Goal: Navigation & Orientation: Find specific page/section

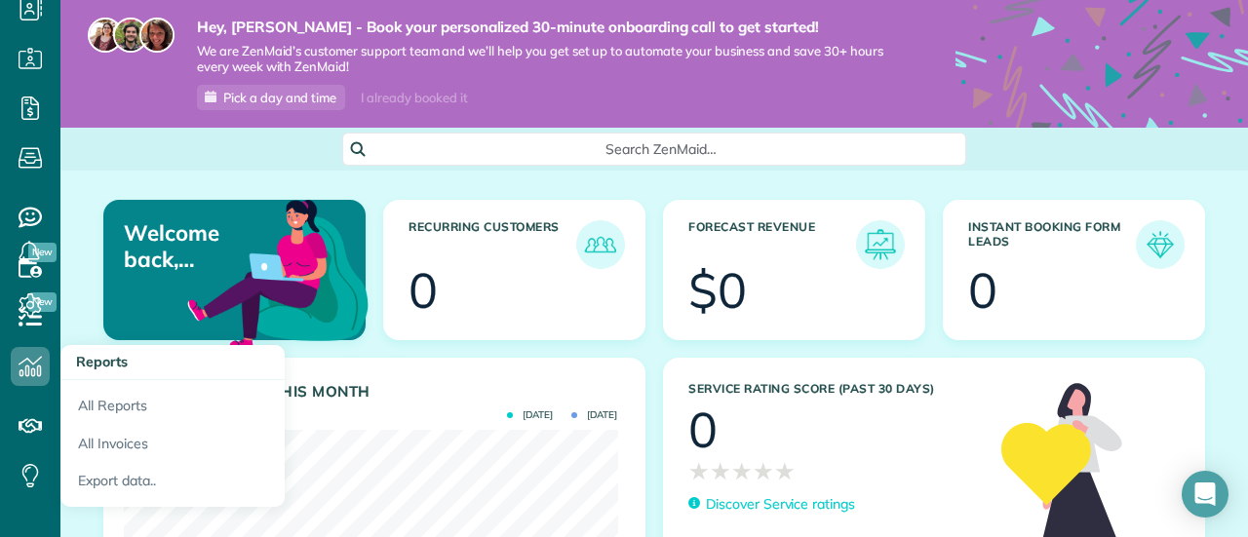
scroll to position [217, 0]
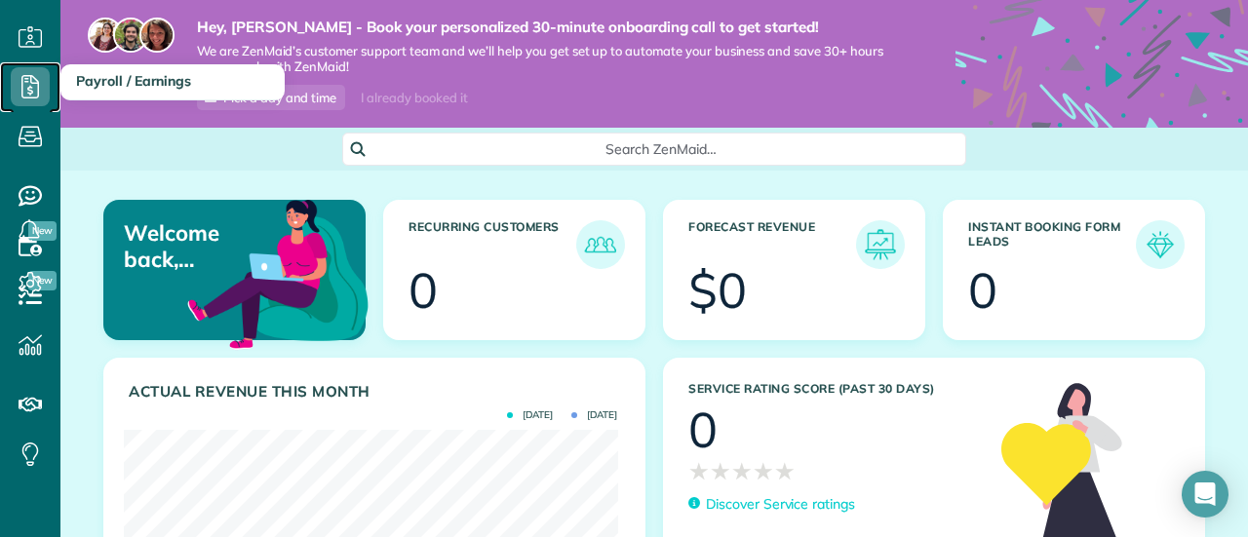
click at [33, 90] on icon at bounding box center [30, 86] width 39 height 39
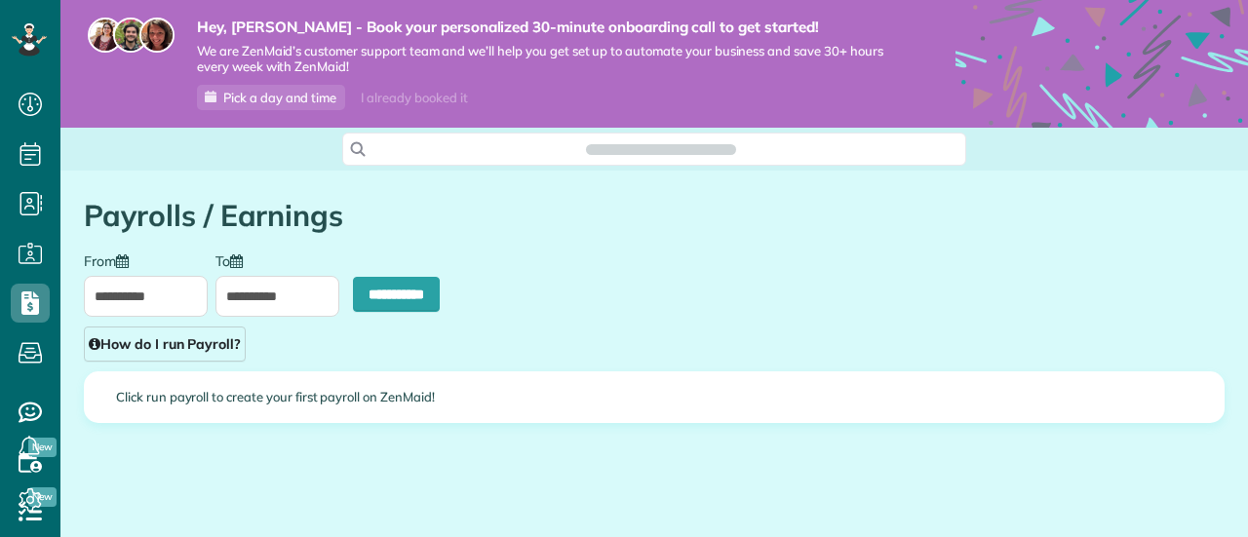
scroll to position [8, 8]
type input "**********"
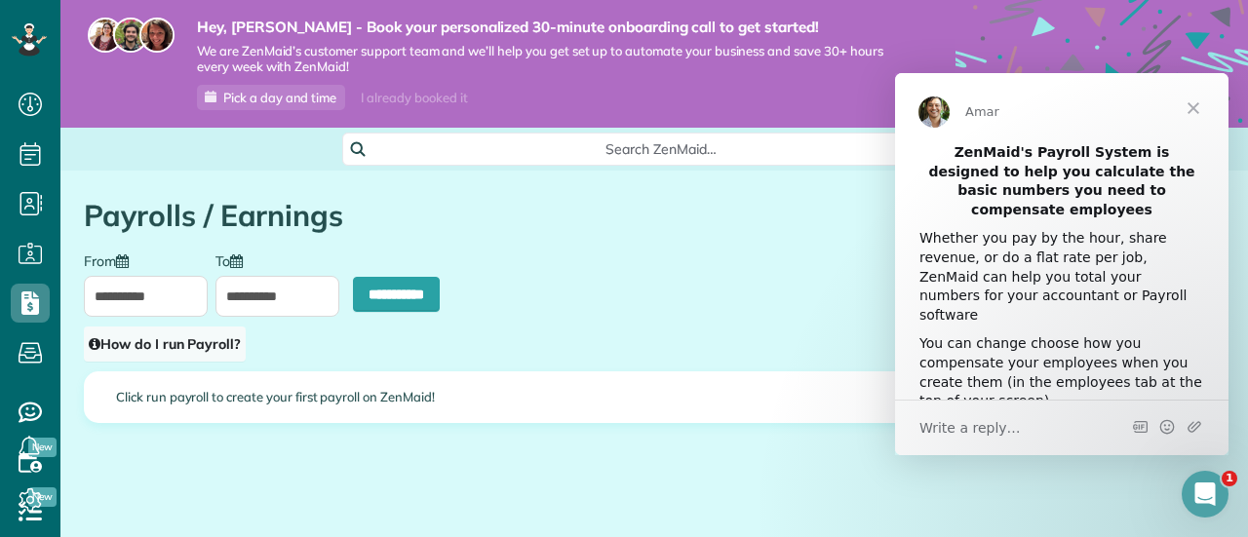
scroll to position [0, 0]
click at [143, 354] on link "How do I run Payroll?" at bounding box center [165, 344] width 162 height 35
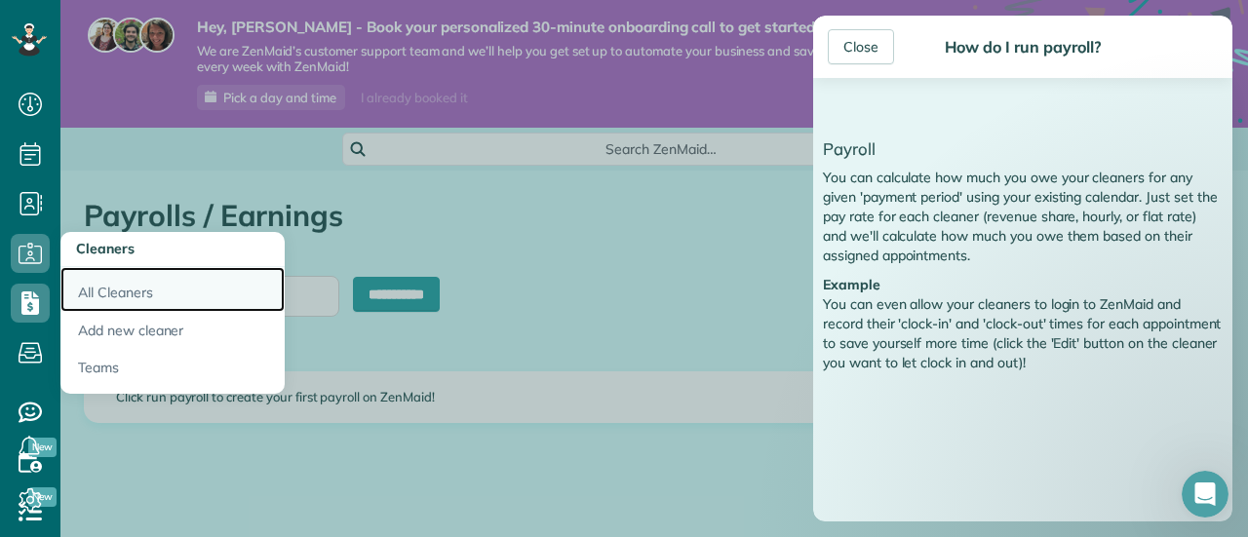
click at [108, 290] on link "All Cleaners" at bounding box center [172, 289] width 224 height 45
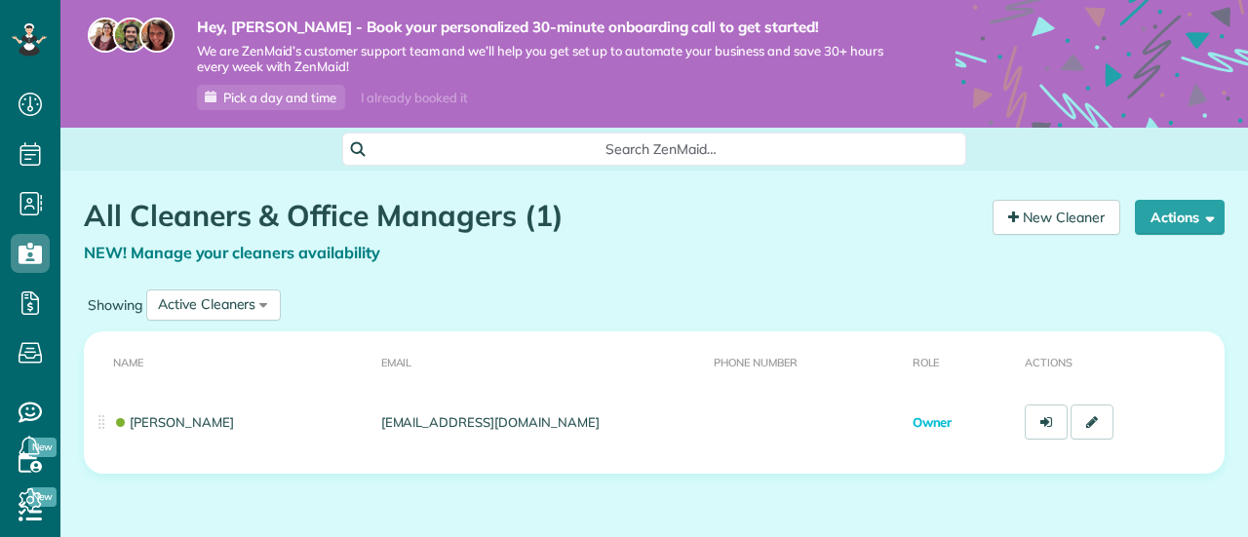
scroll to position [8, 8]
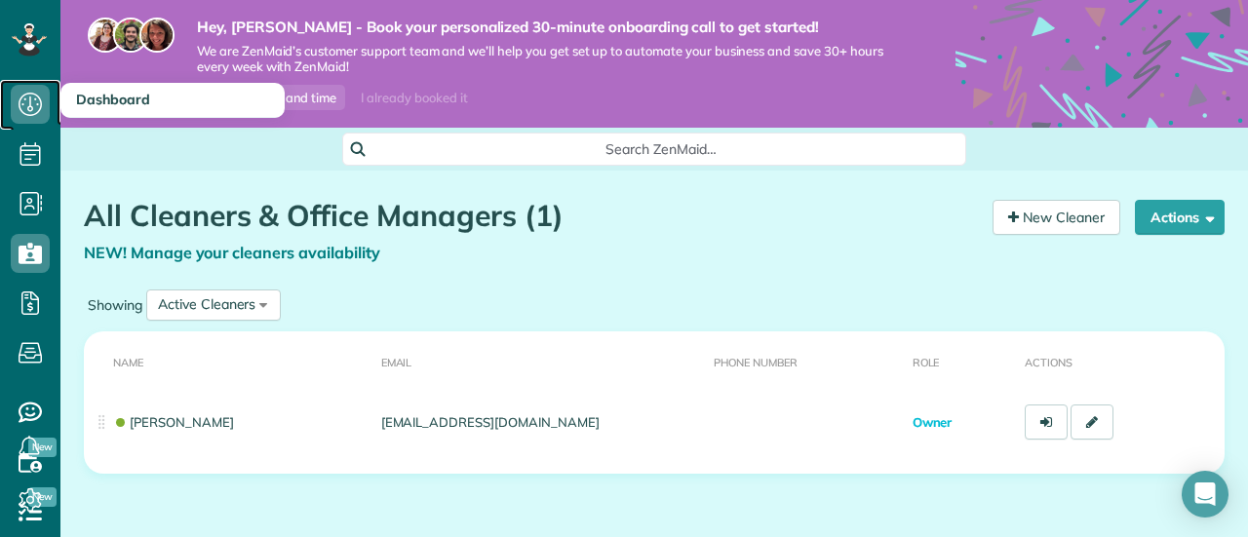
click at [22, 110] on icon at bounding box center [30, 104] width 39 height 39
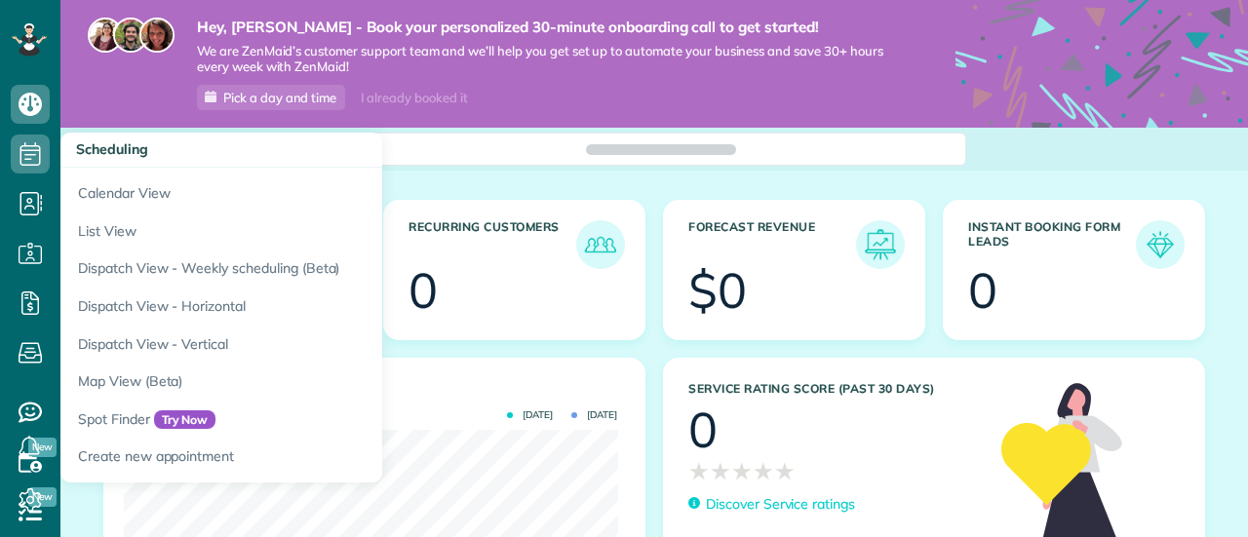
scroll to position [218, 493]
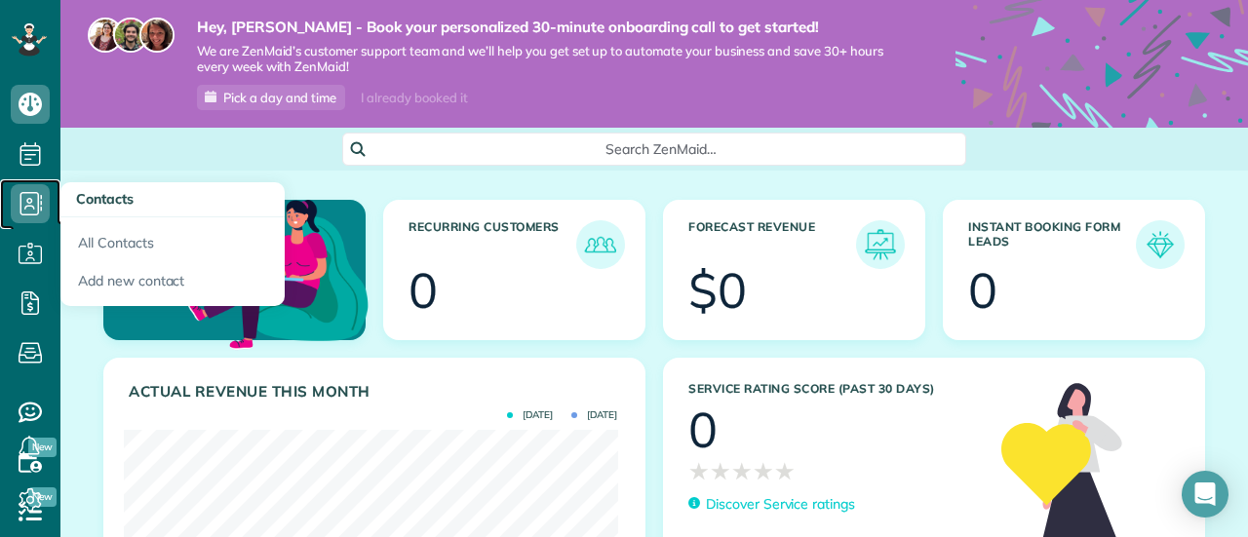
click at [29, 200] on icon at bounding box center [30, 203] width 39 height 39
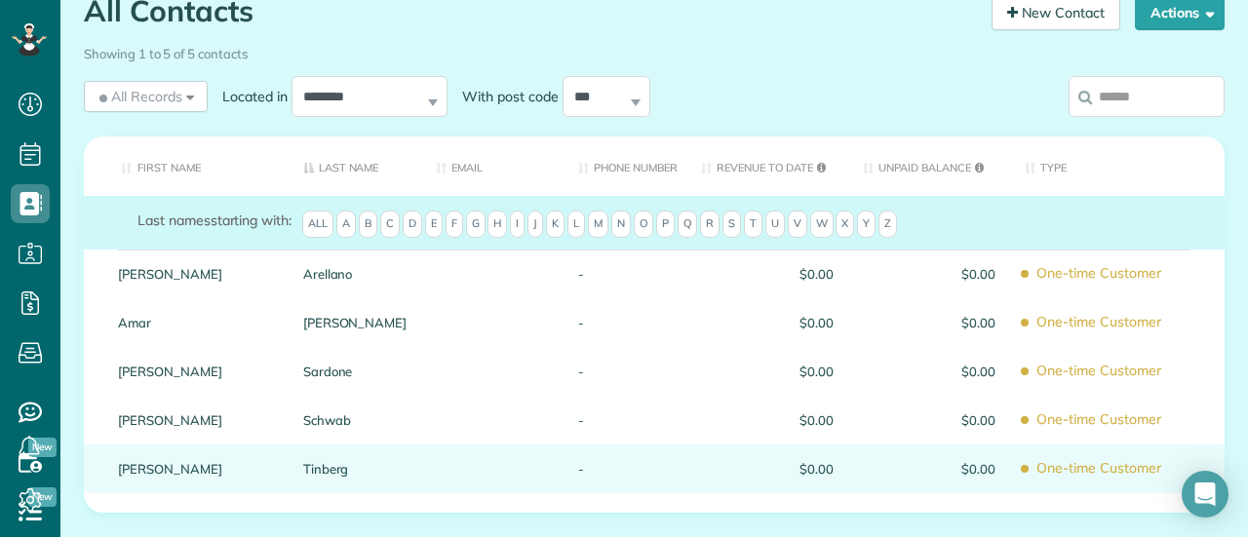
scroll to position [293, 0]
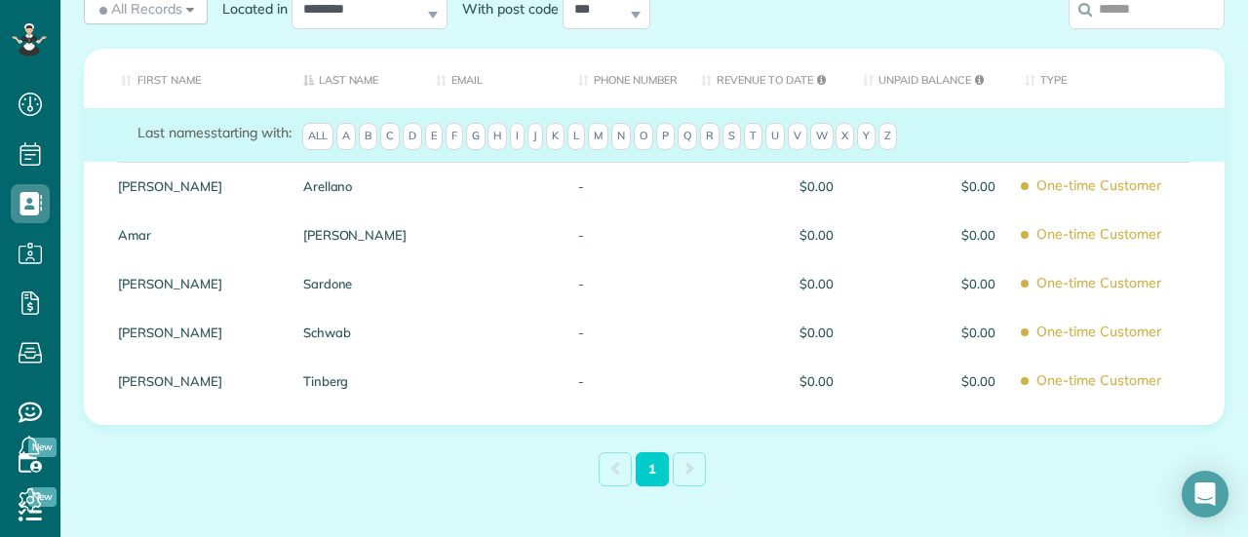
click at [1049, 87] on th "Type" at bounding box center [1117, 78] width 215 height 59
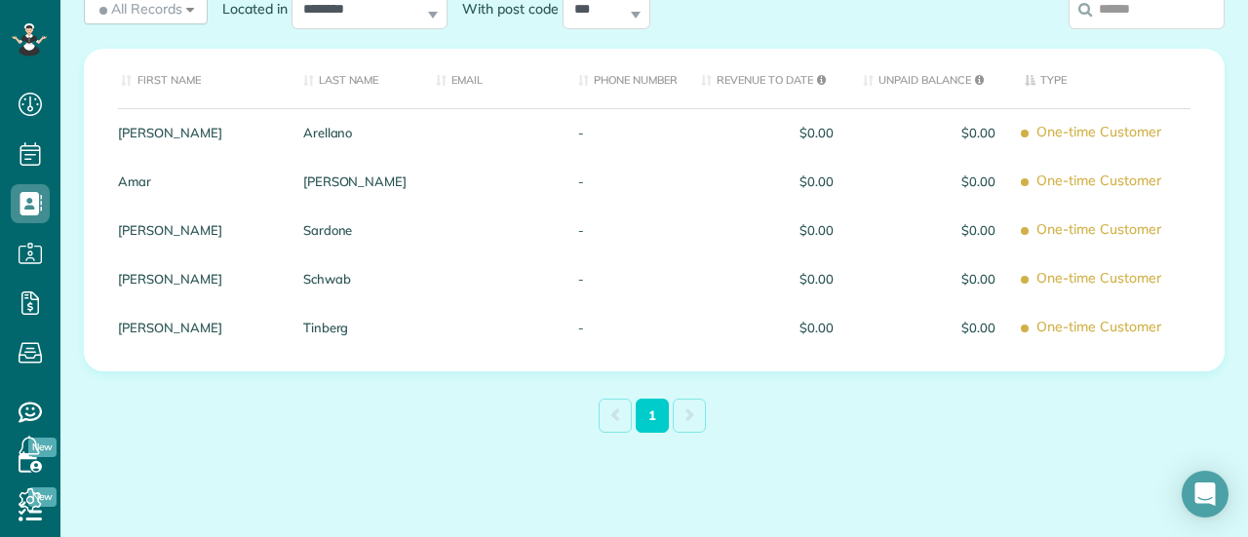
click at [1036, 79] on th "Type" at bounding box center [1117, 78] width 215 height 59
click at [1036, 78] on th "Type" at bounding box center [1117, 78] width 215 height 59
drag, startPoint x: 616, startPoint y: 19, endPoint x: 618, endPoint y: -1, distance: 19.6
click at [618, 0] on html "Dashboard Scheduling Calendar View List View Dispatch View - Weekly scheduling …" at bounding box center [624, 268] width 1248 height 537
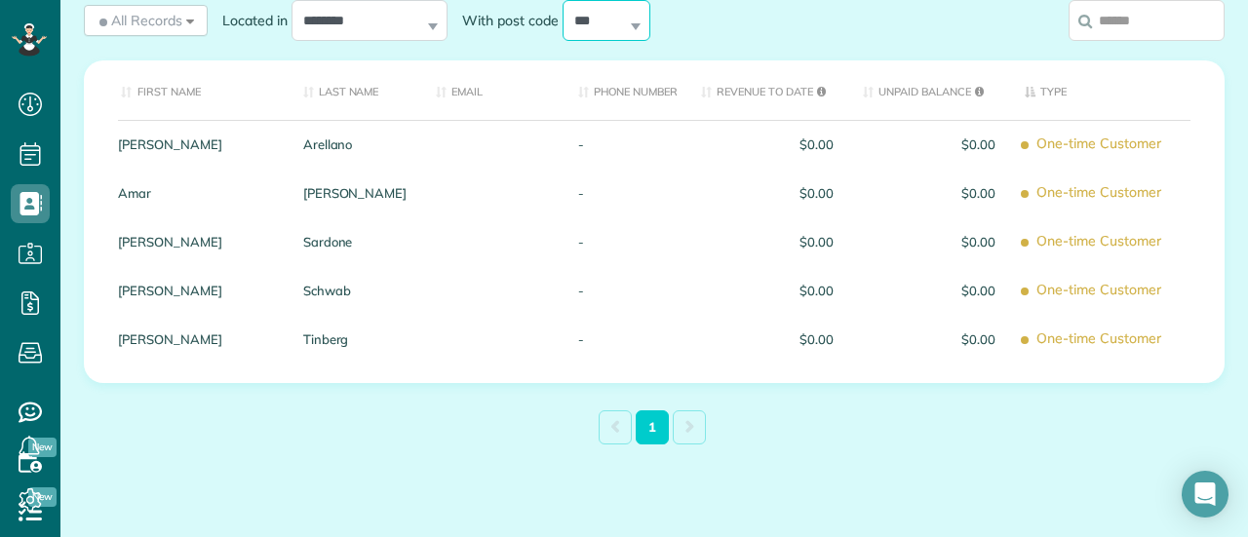
click at [632, 27] on select "*** ***** ***** ***** ***** *****" at bounding box center [607, 20] width 88 height 41
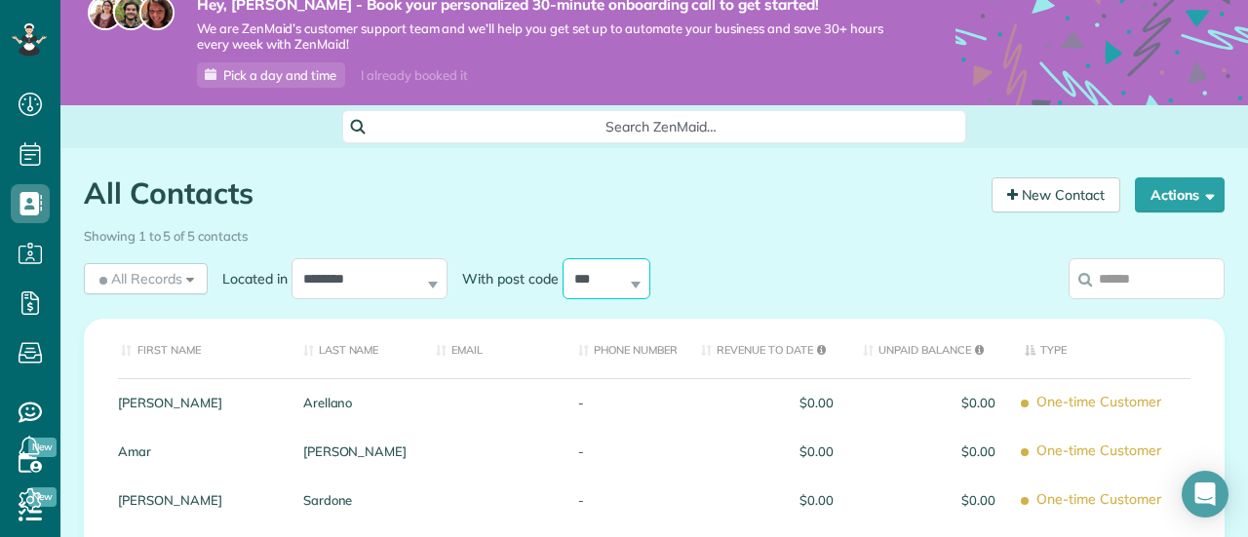
scroll to position [0, 0]
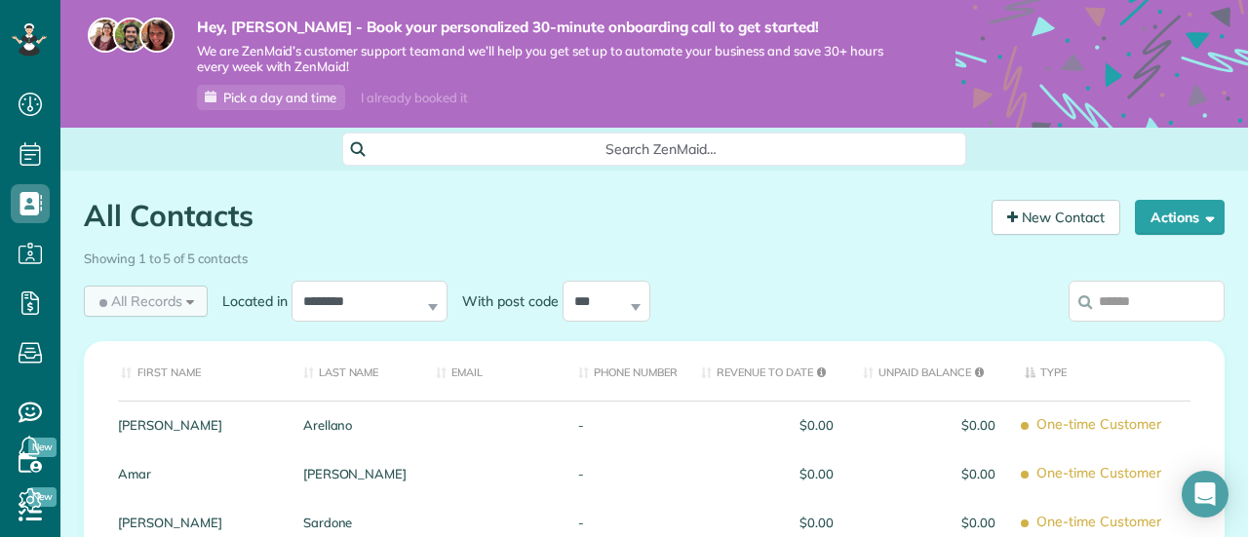
click at [194, 304] on div "All Records All Records All Customers Leads Former Customers Recurring Customer…" at bounding box center [146, 301] width 124 height 31
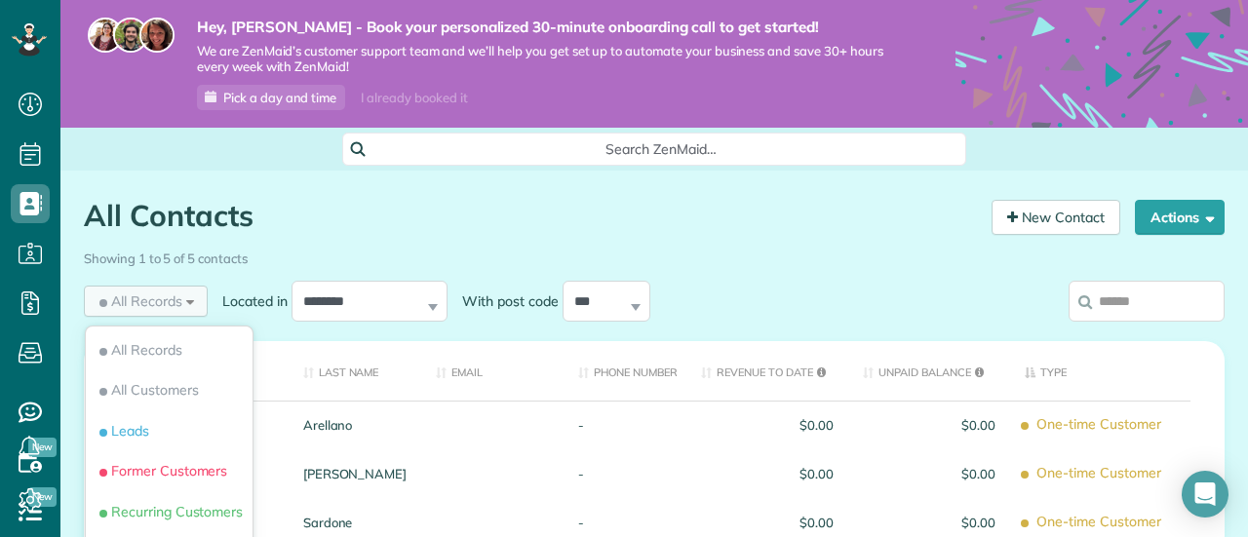
scroll to position [98, 0]
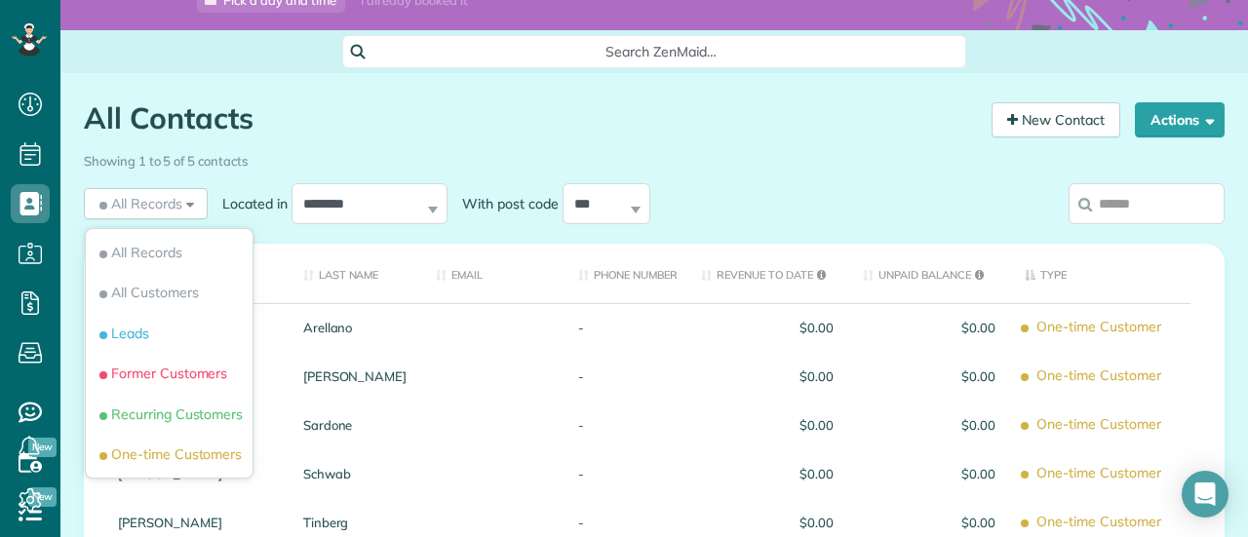
click at [250, 144] on div "Showing 1 to 5 of 5 contacts" at bounding box center [654, 157] width 1141 height 26
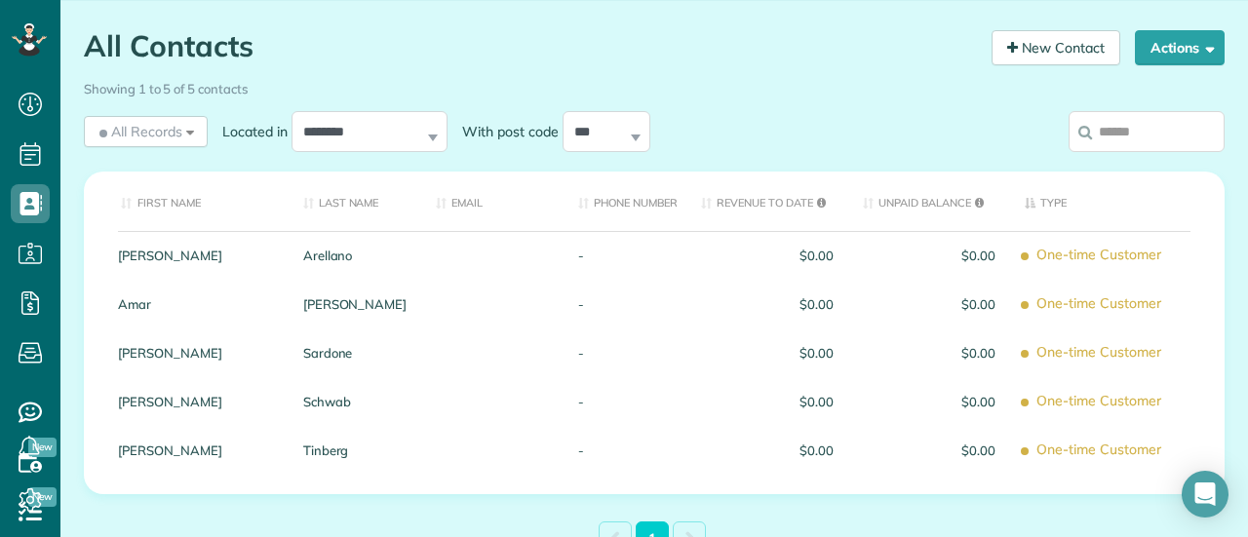
scroll to position [311, 0]
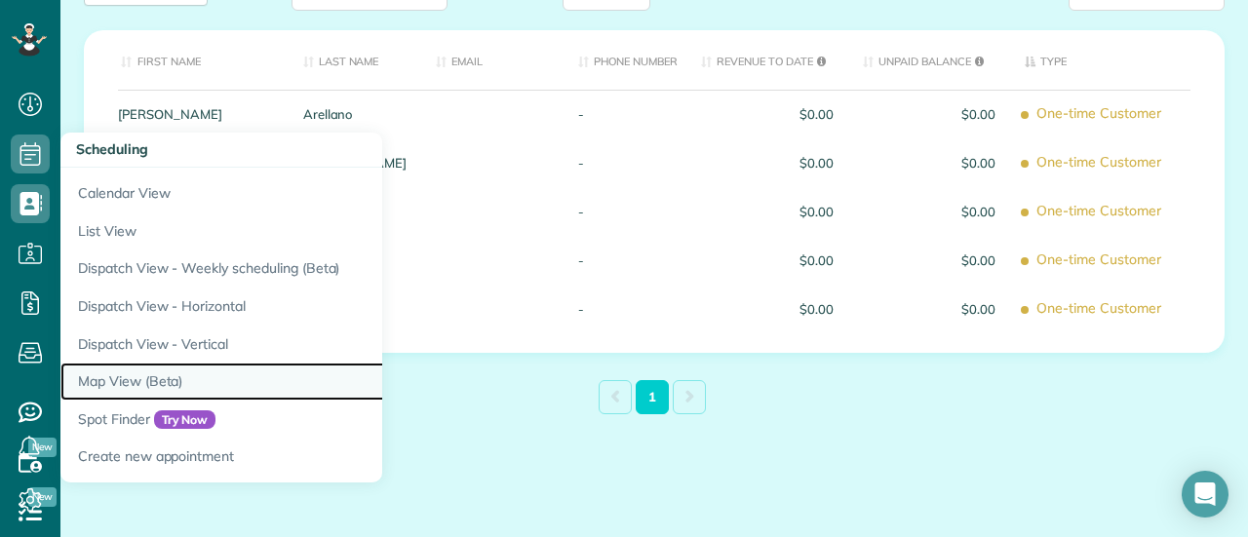
click at [172, 378] on link "Map View (Beta)" at bounding box center [304, 382] width 488 height 38
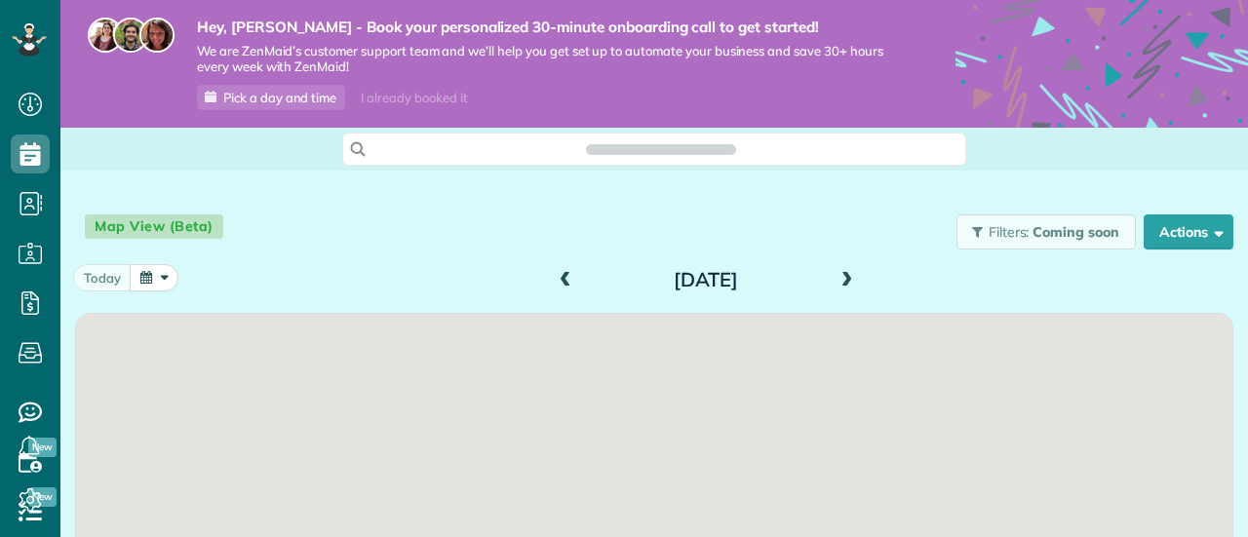
scroll to position [8, 8]
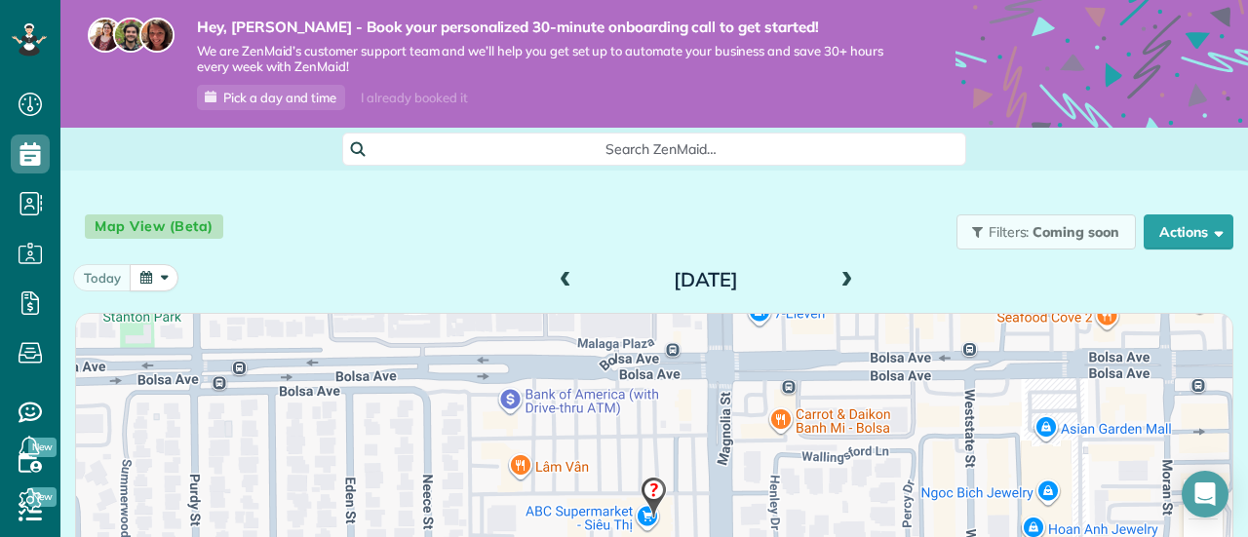
click at [999, 245] on span "Filters: Coming soon" at bounding box center [1046, 232] width 179 height 35
click at [375, 224] on div "Map View (Beta) Filters: Coming soon Schedule Changes Actions Create Appointmen…" at bounding box center [654, 232] width 1188 height 64
click at [1180, 231] on button "Actions" at bounding box center [1189, 232] width 90 height 35
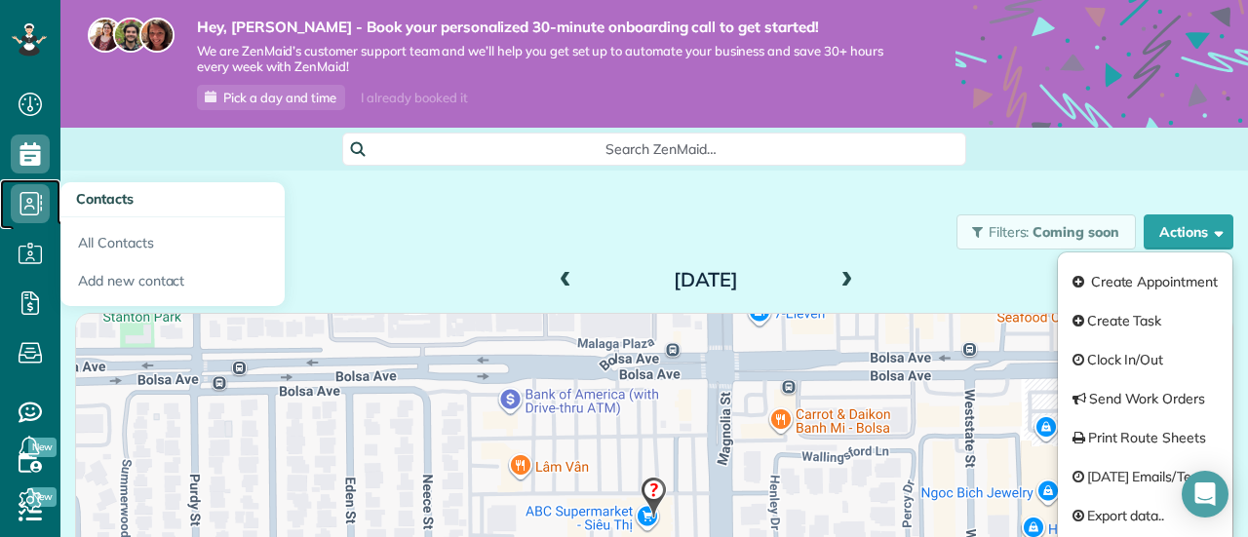
click at [39, 190] on icon at bounding box center [30, 203] width 39 height 39
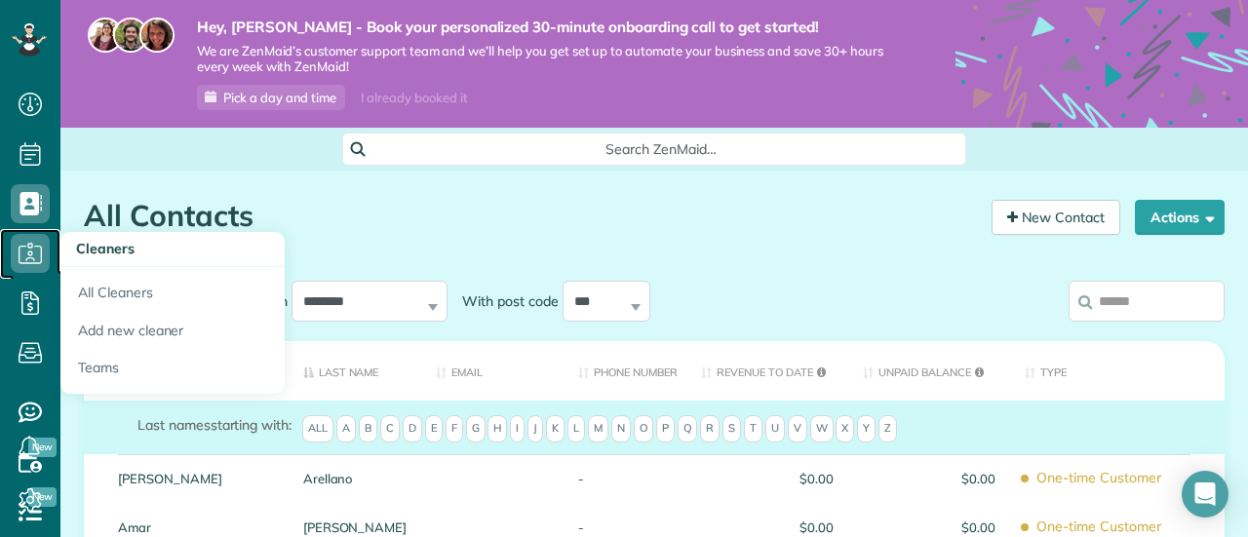
click at [31, 251] on icon at bounding box center [30, 253] width 39 height 39
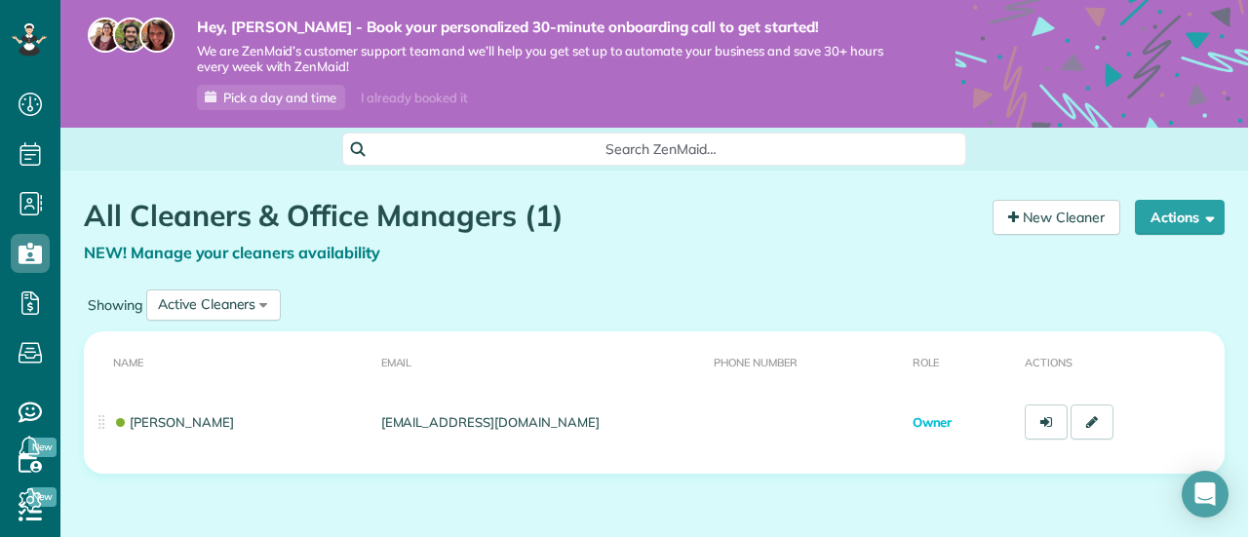
scroll to position [80, 0]
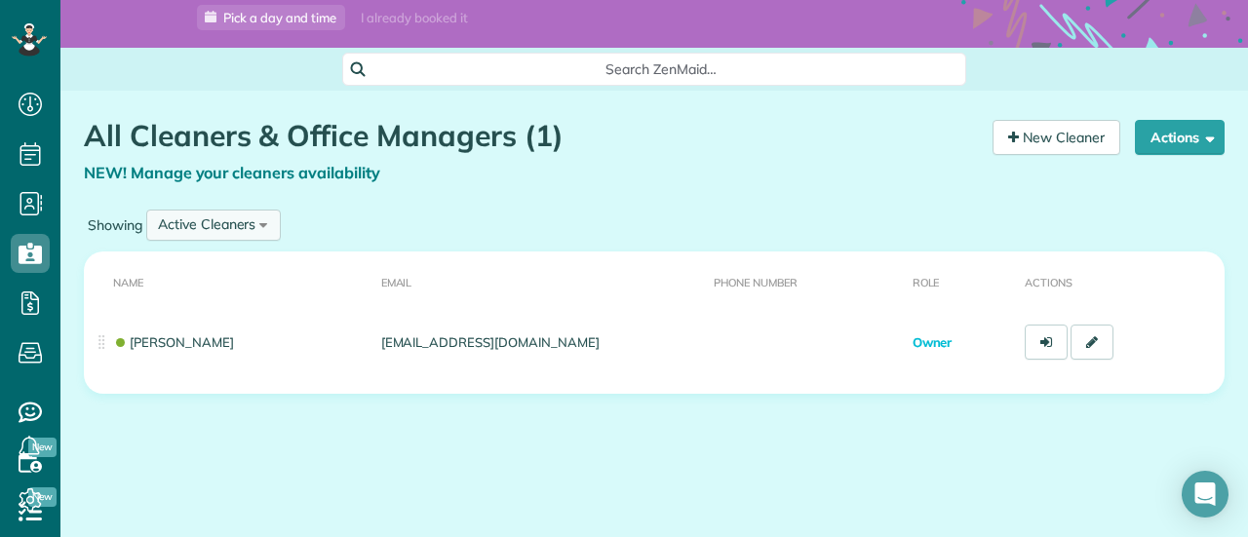
click at [255, 227] on div "Active Cleaners All Cleaners Active Cleaners Inactive Cleaners" at bounding box center [213, 225] width 135 height 31
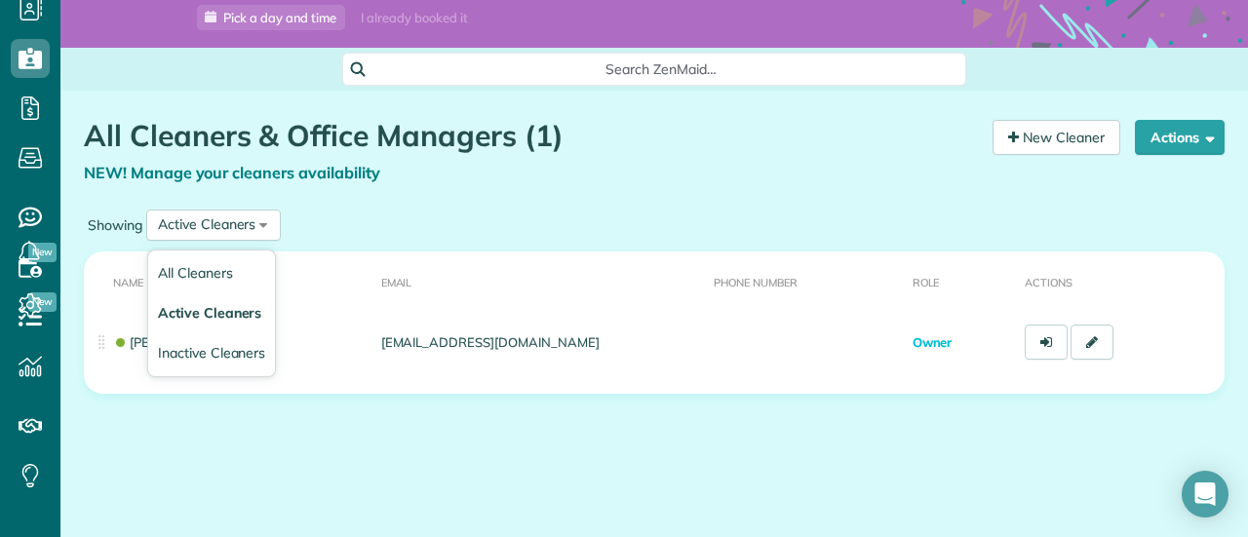
scroll to position [217, 0]
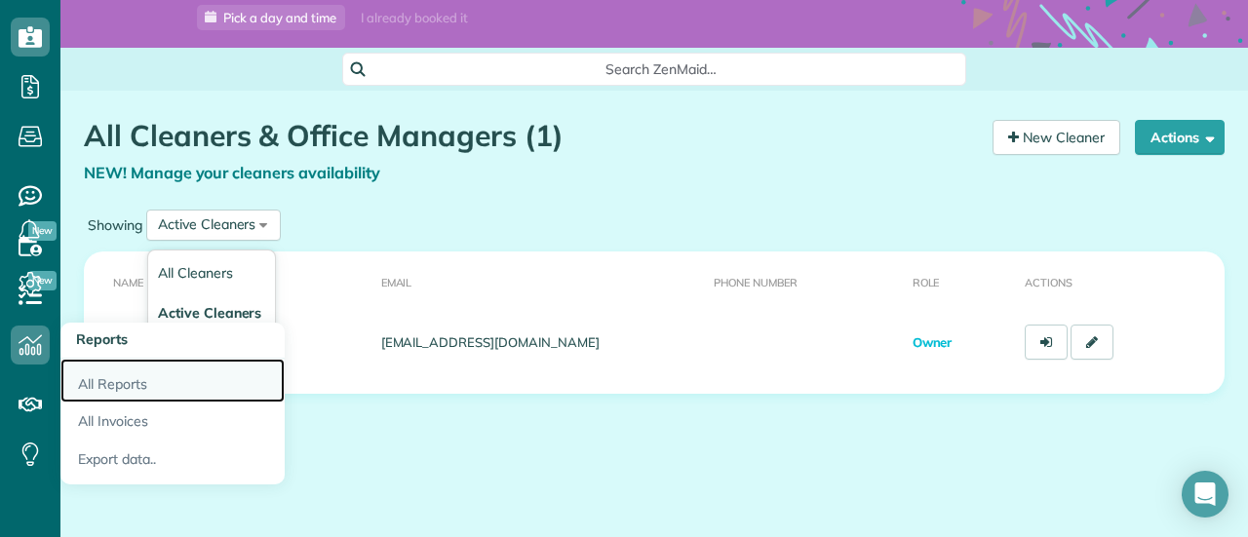
click at [142, 393] on link "All Reports" at bounding box center [172, 381] width 224 height 45
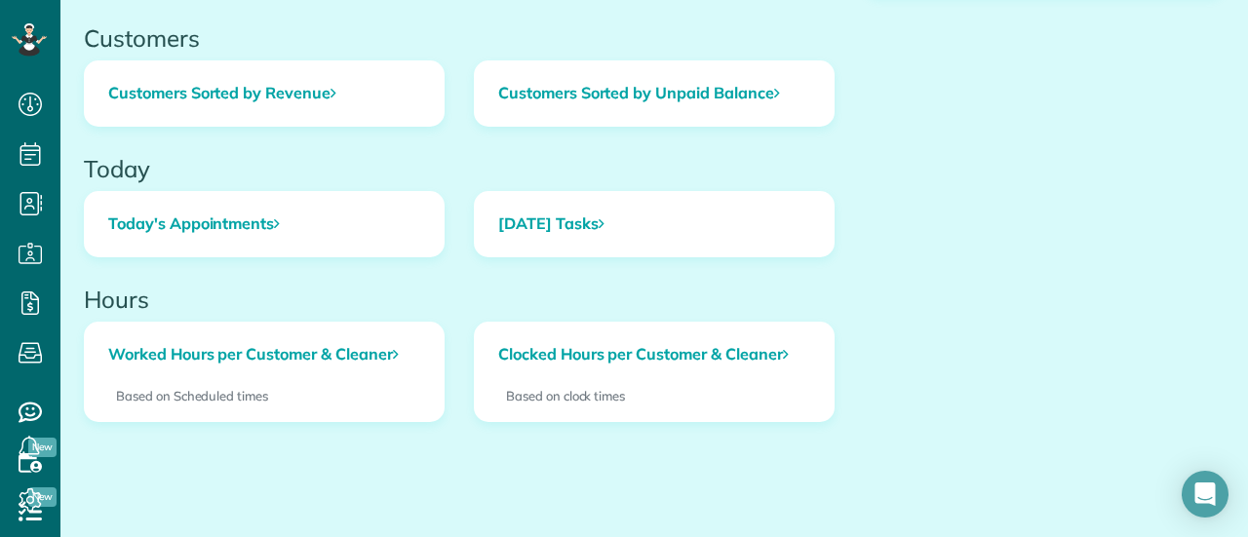
scroll to position [927, 0]
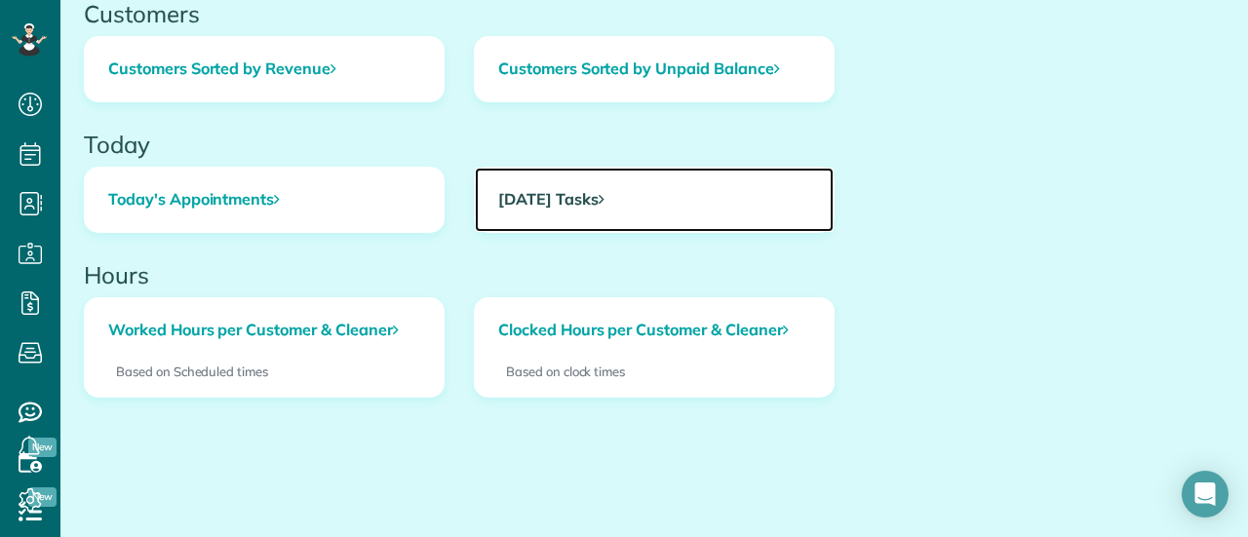
click at [576, 195] on link "Today's Tasks" at bounding box center [654, 200] width 359 height 64
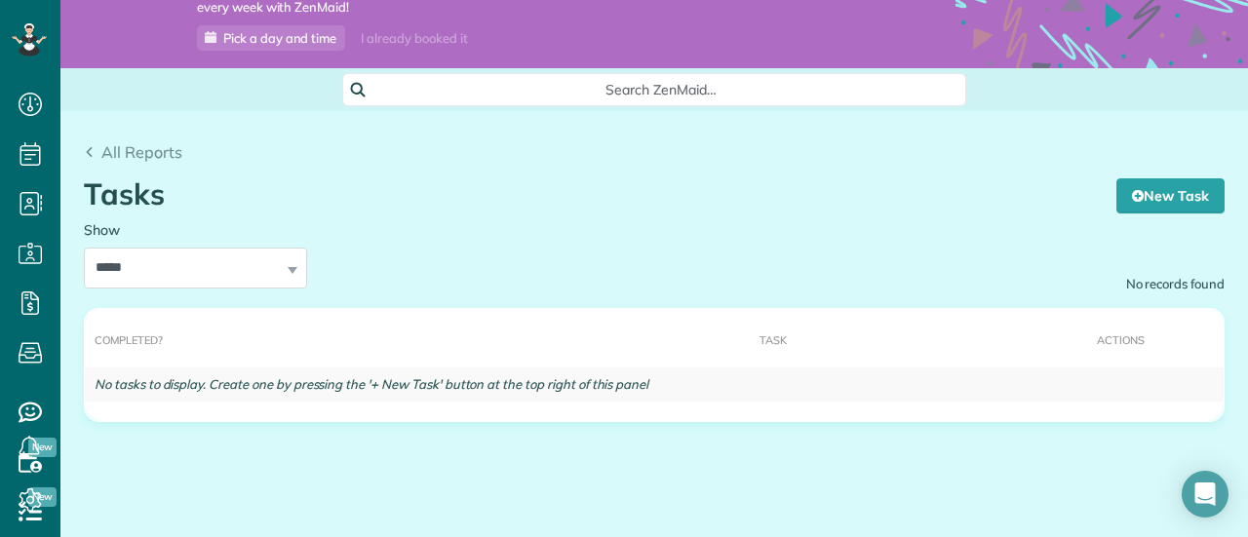
scroll to position [89, 0]
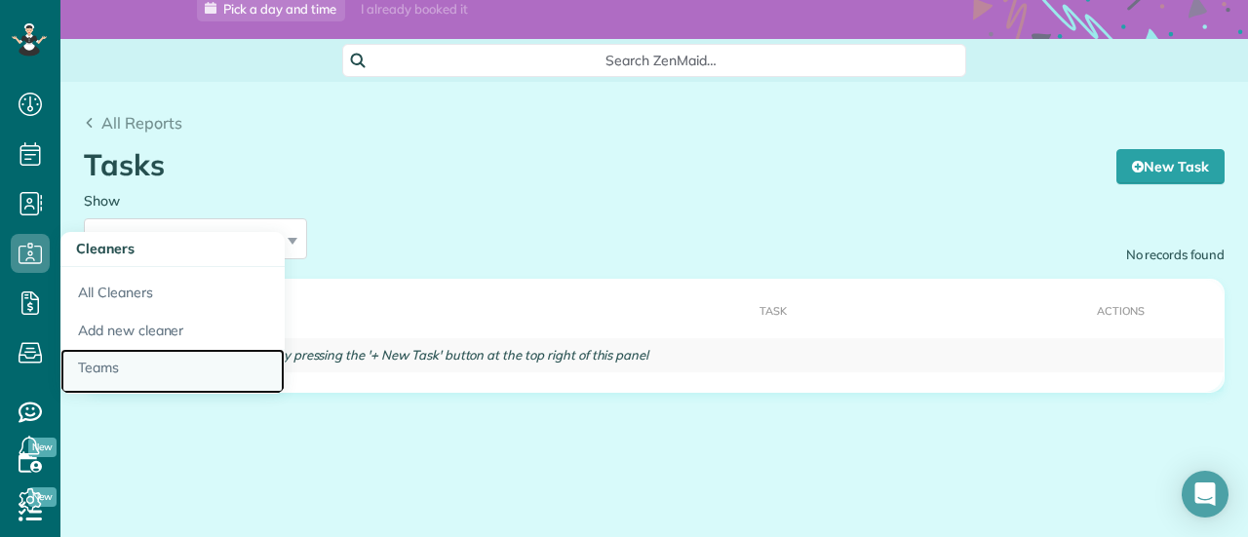
click at [129, 380] on link "Teams" at bounding box center [172, 371] width 224 height 45
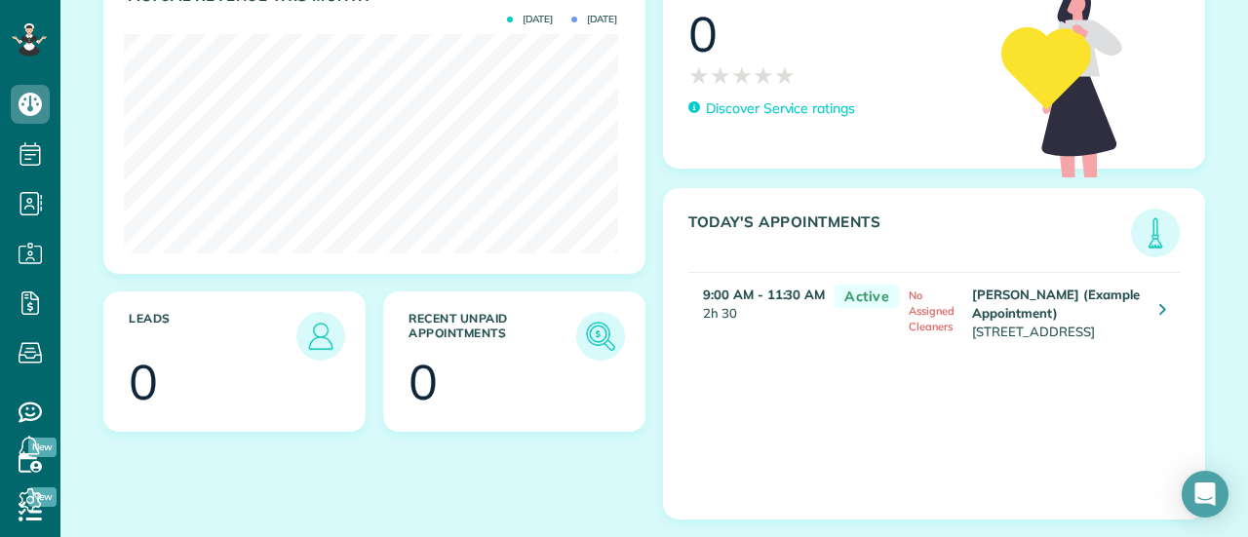
scroll to position [414, 0]
click at [1160, 299] on icon at bounding box center [1163, 309] width 7 height 20
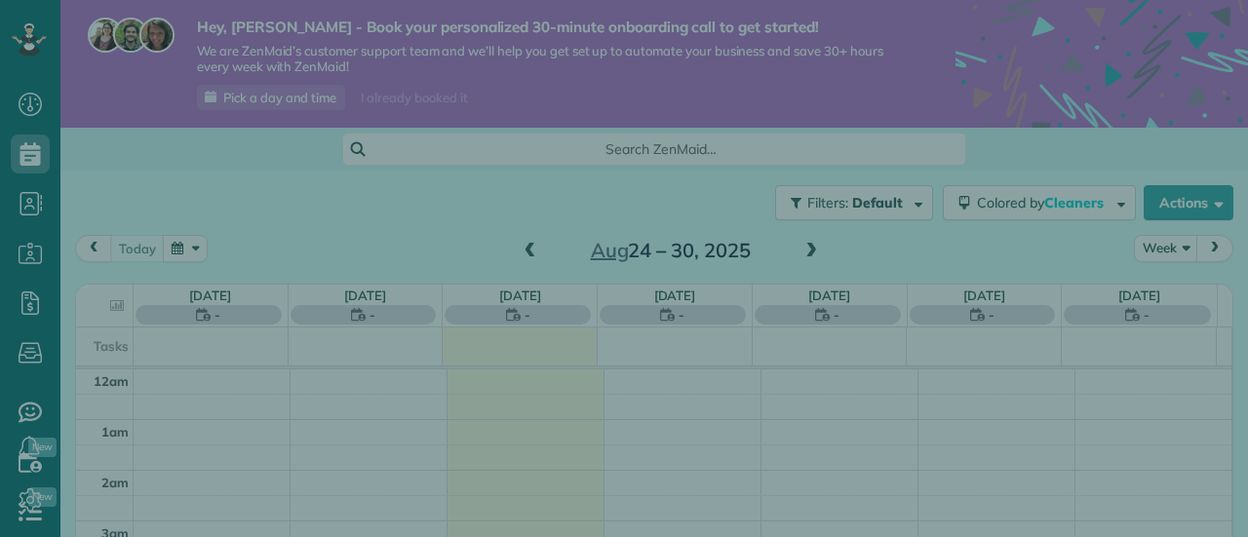
scroll to position [351, 0]
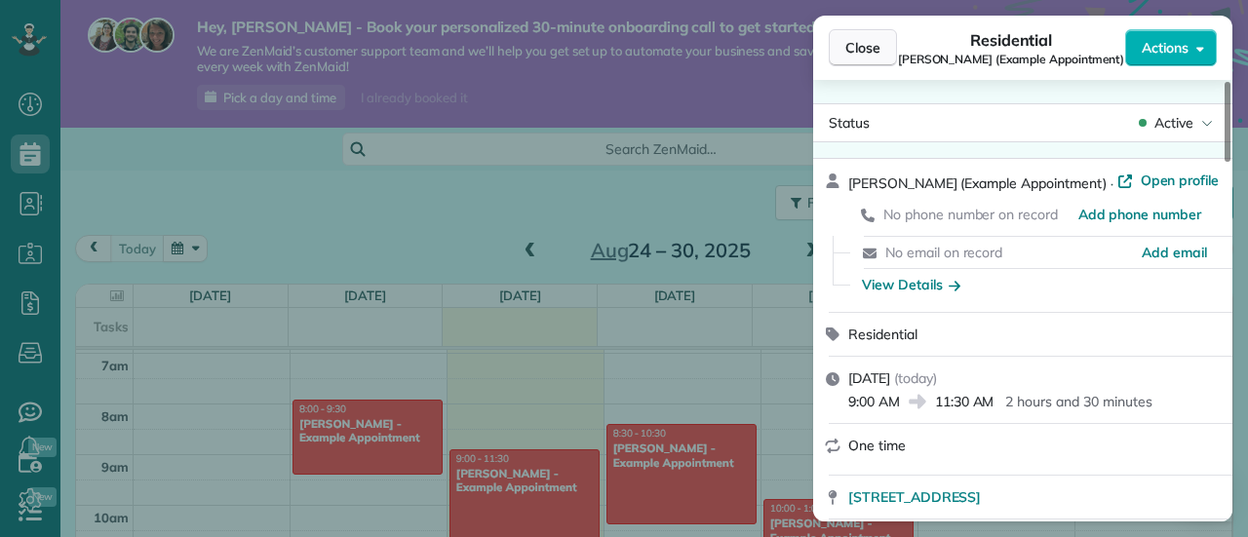
click at [860, 34] on button "Close" at bounding box center [863, 47] width 68 height 37
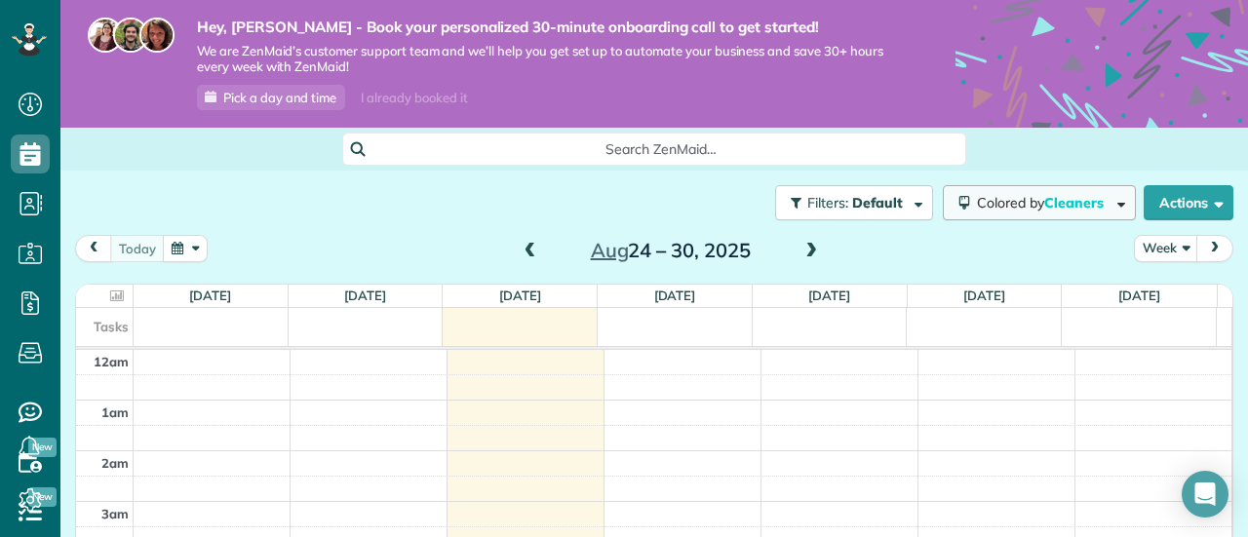
click at [1083, 214] on button "Colored by Cleaners" at bounding box center [1039, 202] width 193 height 35
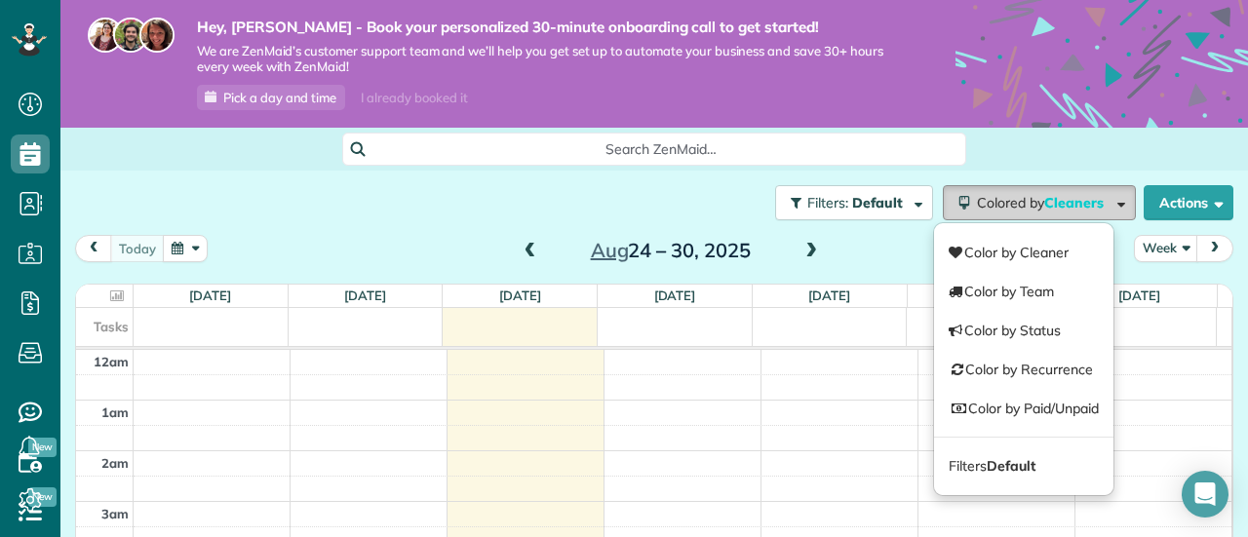
click at [1086, 212] on button "Colored by Cleaners" at bounding box center [1039, 202] width 193 height 35
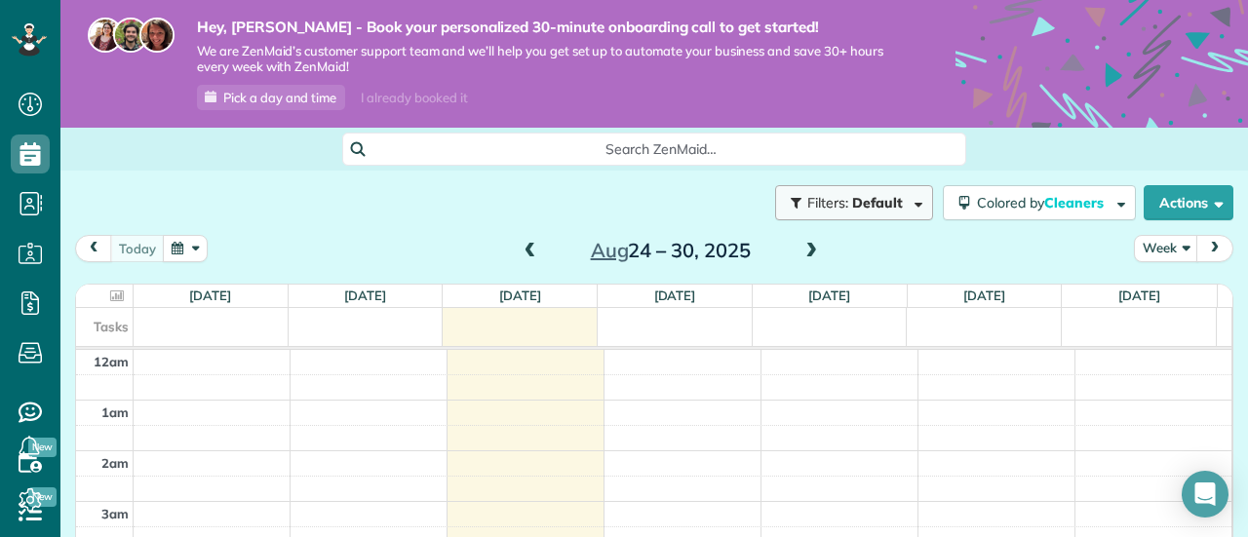
click at [887, 206] on span "Filters: Default" at bounding box center [857, 203] width 102 height 18
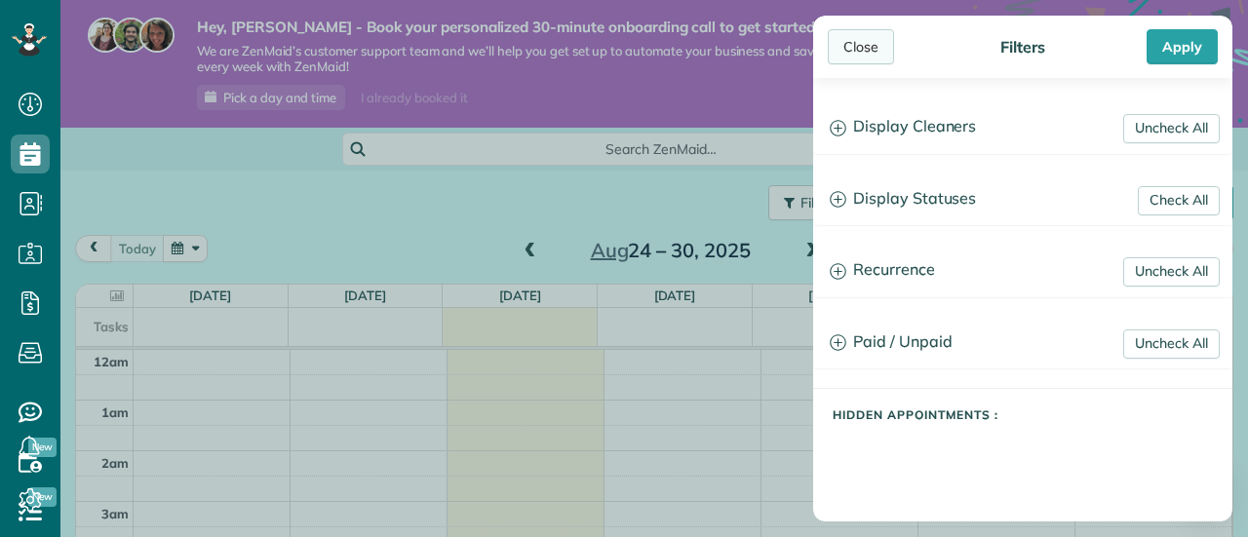
click at [836, 47] on div "Close" at bounding box center [861, 46] width 66 height 35
